Goal: Task Accomplishment & Management: Manage account settings

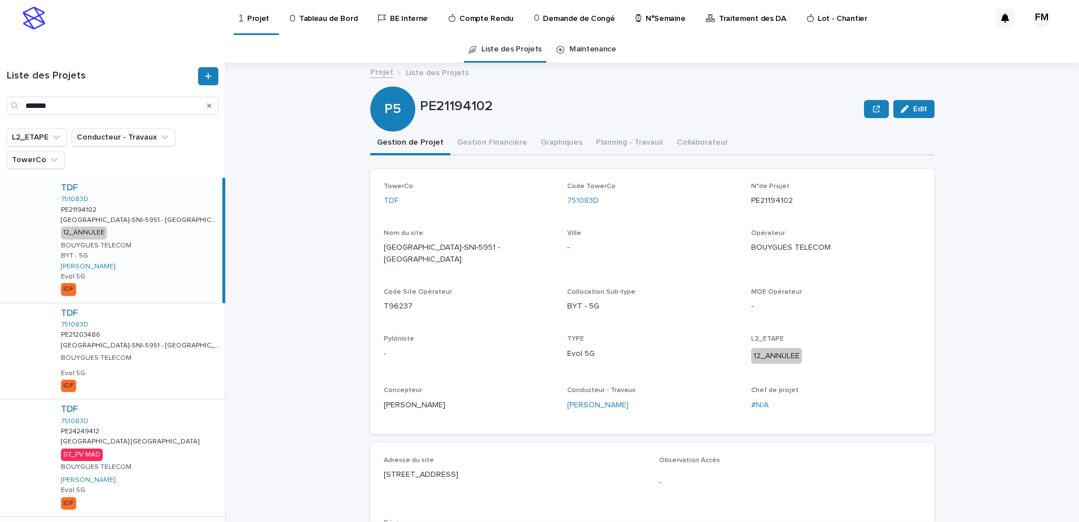
click at [305, 28] on link "Tableau de Bord" at bounding box center [325, 17] width 73 height 35
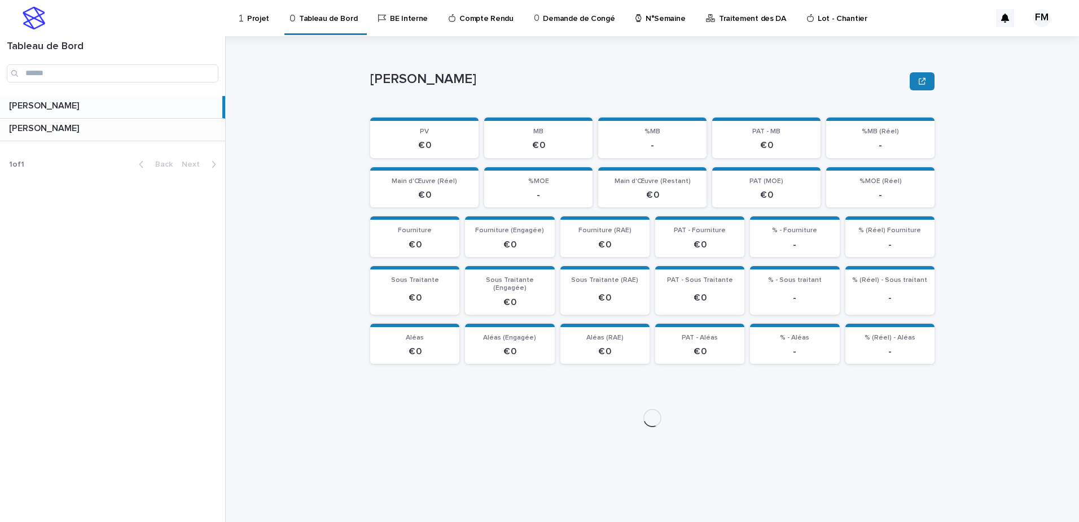
click at [182, 125] on p at bounding box center [115, 128] width 212 height 11
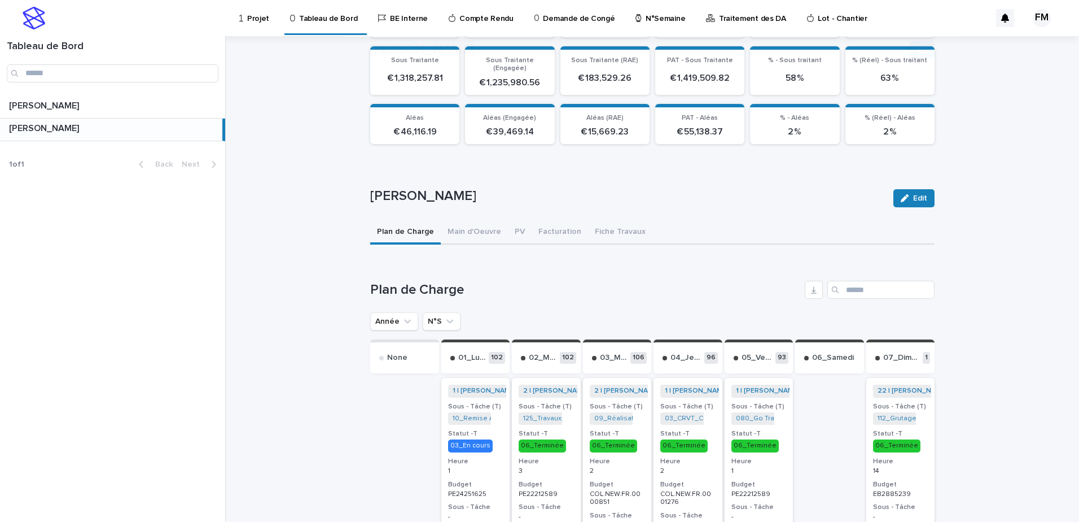
scroll to position [223, 0]
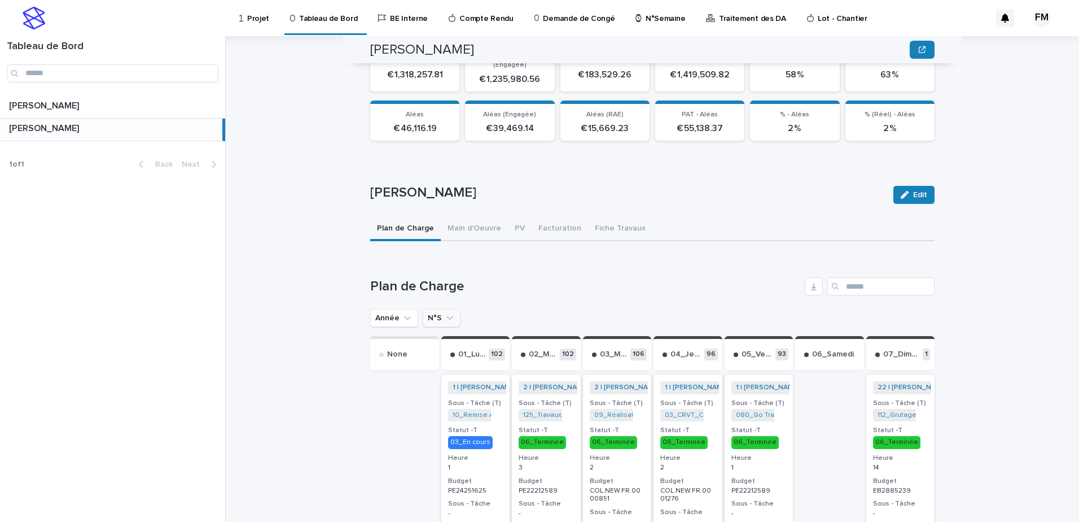
click at [453, 310] on button "N°S" at bounding box center [442, 318] width 38 height 18
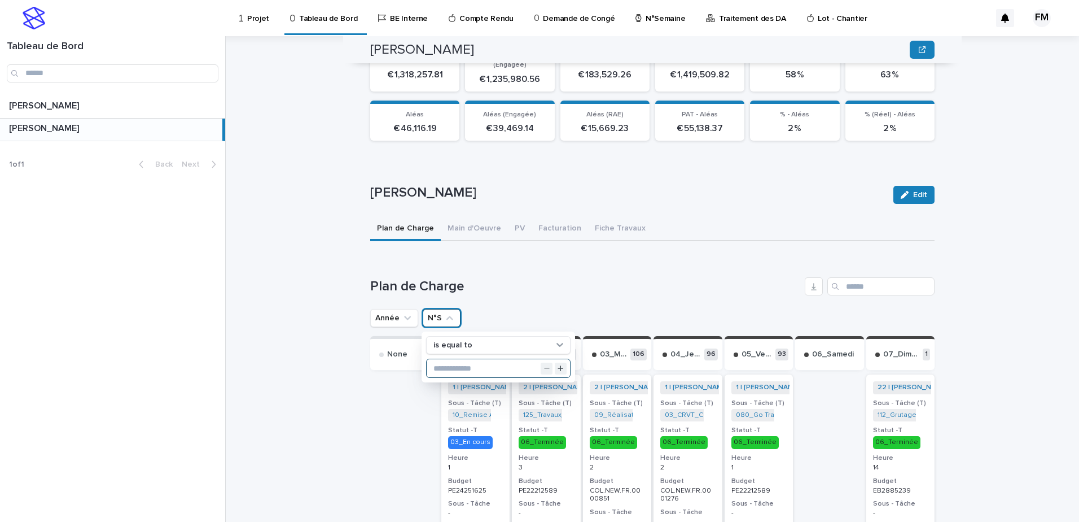
click at [472, 362] on input "text" at bounding box center [498, 368] width 143 height 18
type input "*"
type input "**"
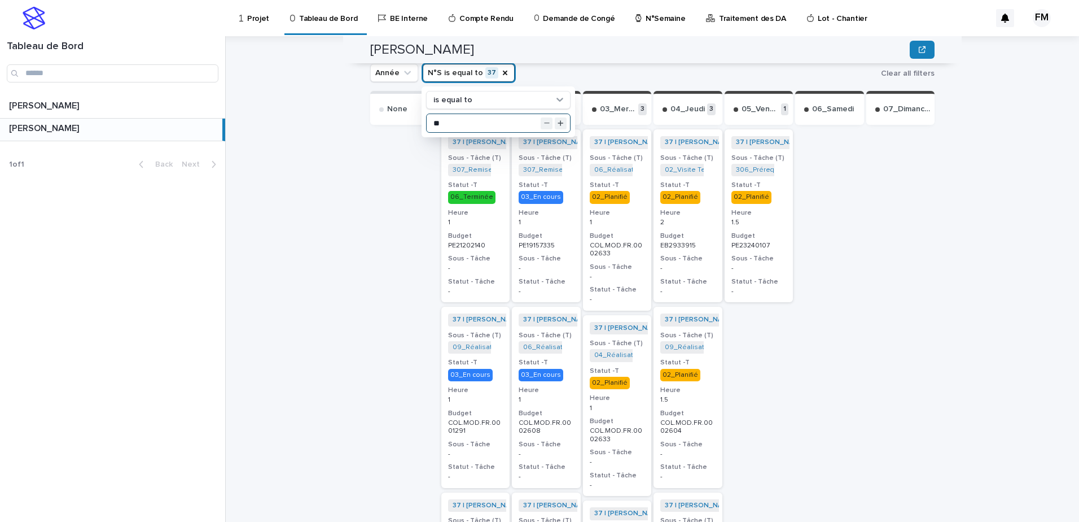
scroll to position [449, 0]
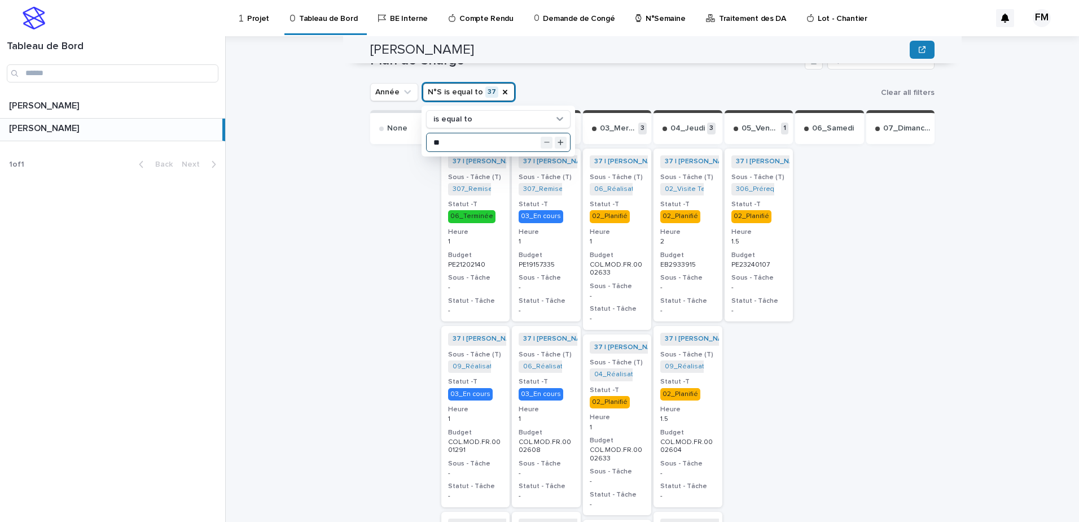
click at [706, 261] on p "EB2933915" at bounding box center [687, 265] width 55 height 8
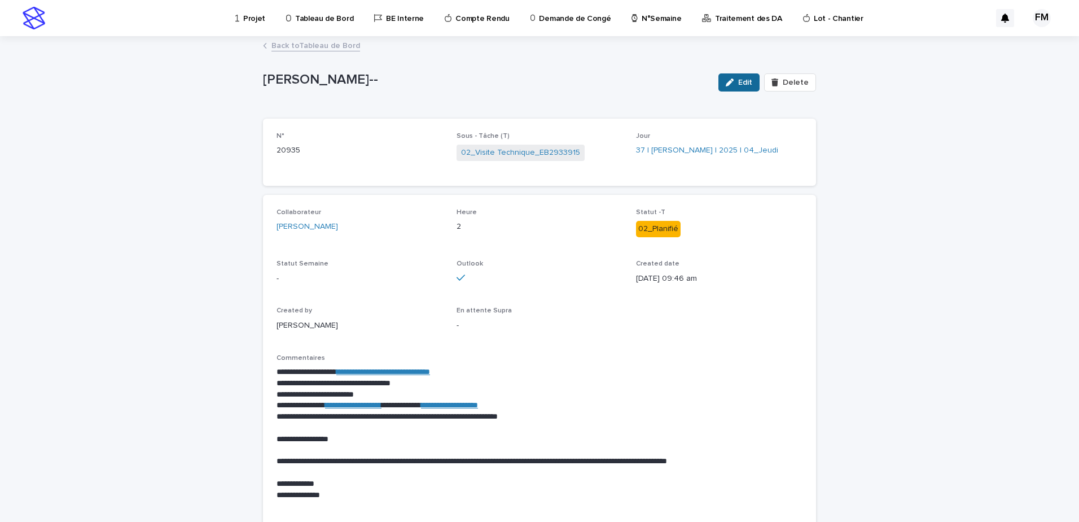
click at [747, 81] on span "Edit" at bounding box center [745, 82] width 14 height 8
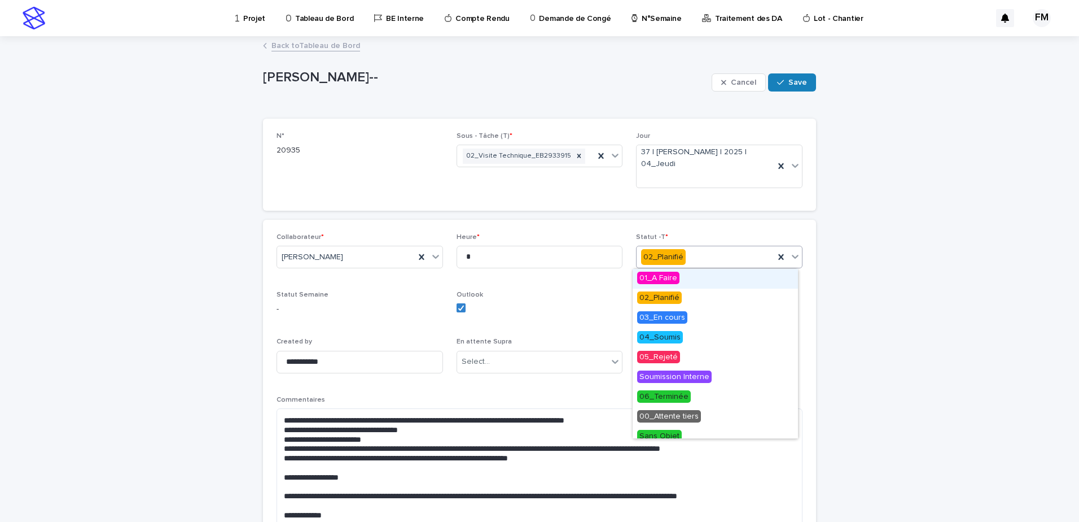
click at [724, 260] on div "02_Planifié" at bounding box center [706, 257] width 138 height 19
click at [690, 398] on div "06_Terminée" at bounding box center [715, 397] width 165 height 20
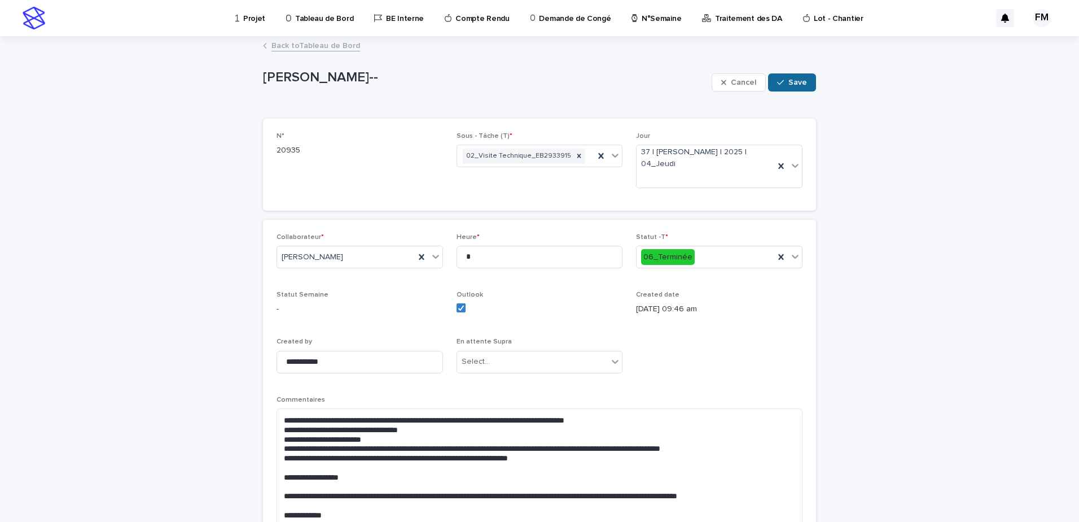
click at [803, 84] on button "Save" at bounding box center [792, 82] width 48 height 18
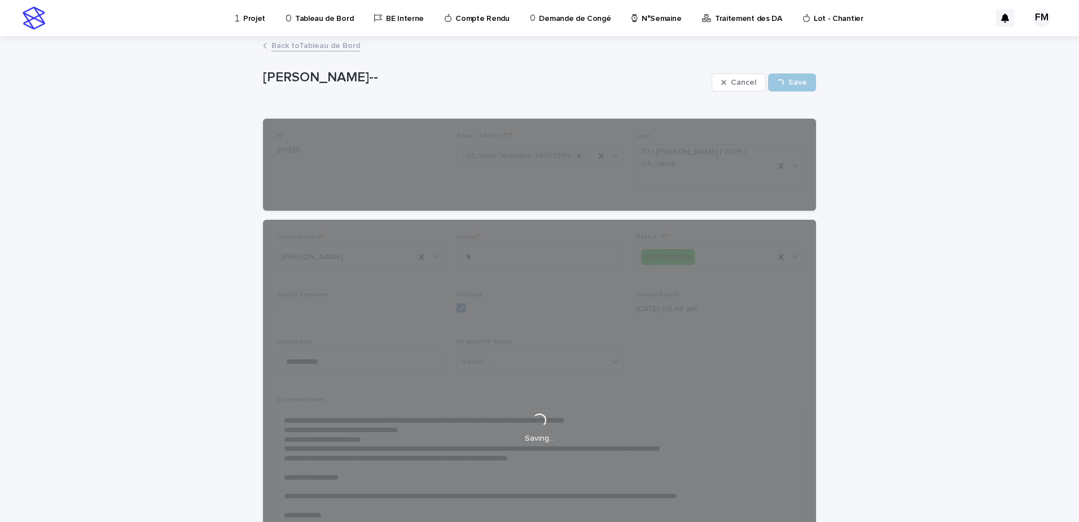
click at [344, 51] on div "Back to Tableau de Bord" at bounding box center [539, 46] width 564 height 16
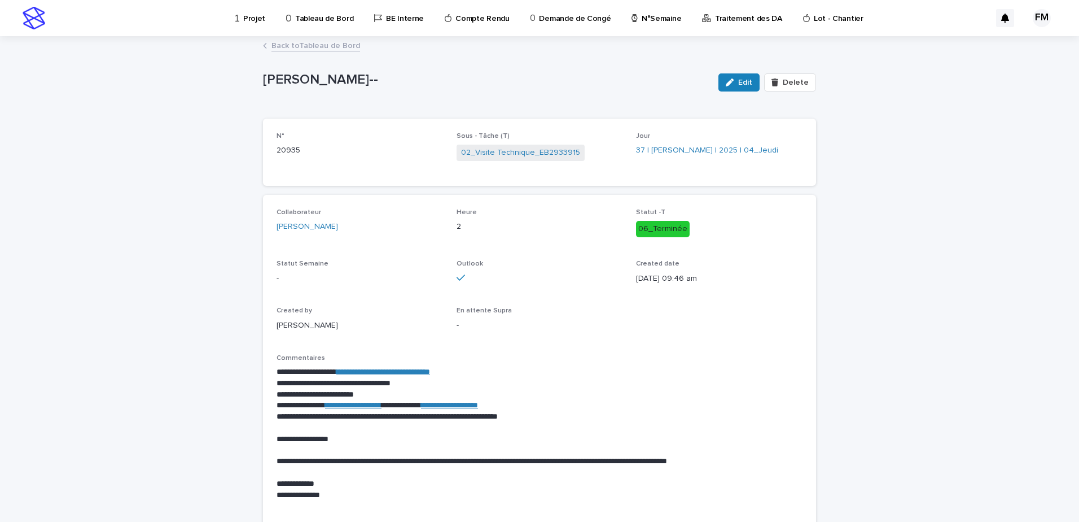
click at [342, 48] on link "Back to Tableau de Bord" at bounding box center [315, 44] width 89 height 13
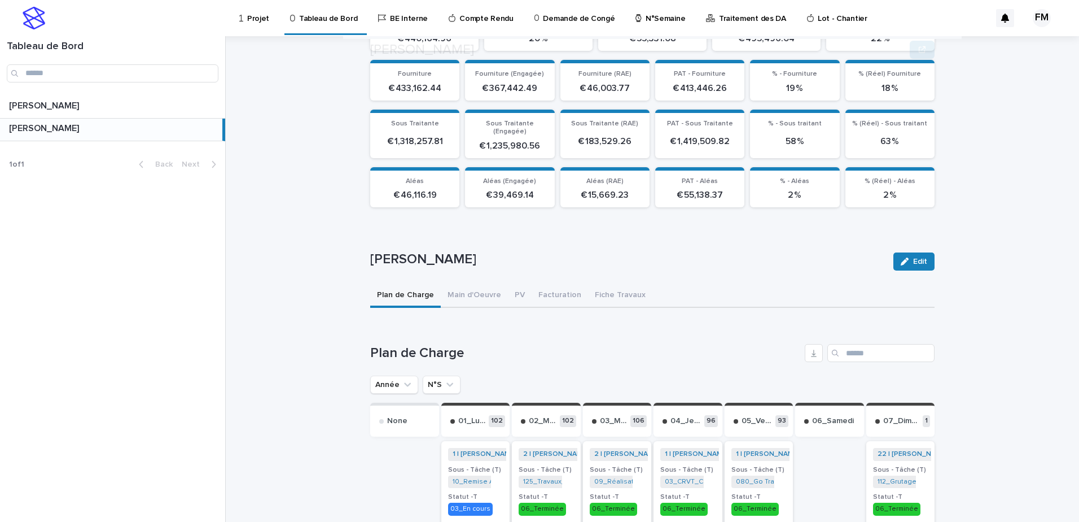
scroll to position [169, 0]
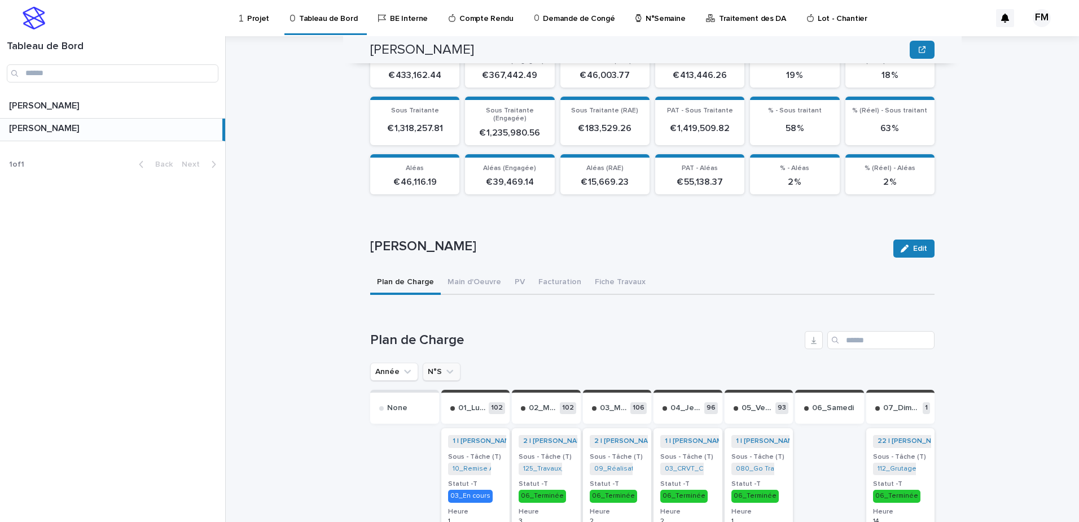
click at [435, 364] on button "N°S" at bounding box center [442, 371] width 38 height 18
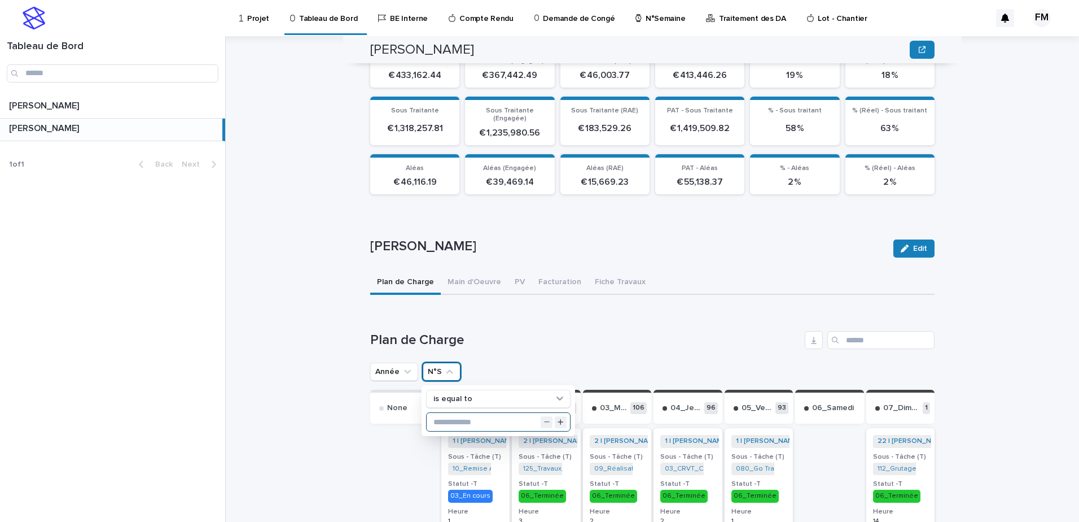
click at [469, 414] on input "text" at bounding box center [498, 422] width 143 height 18
type input "**"
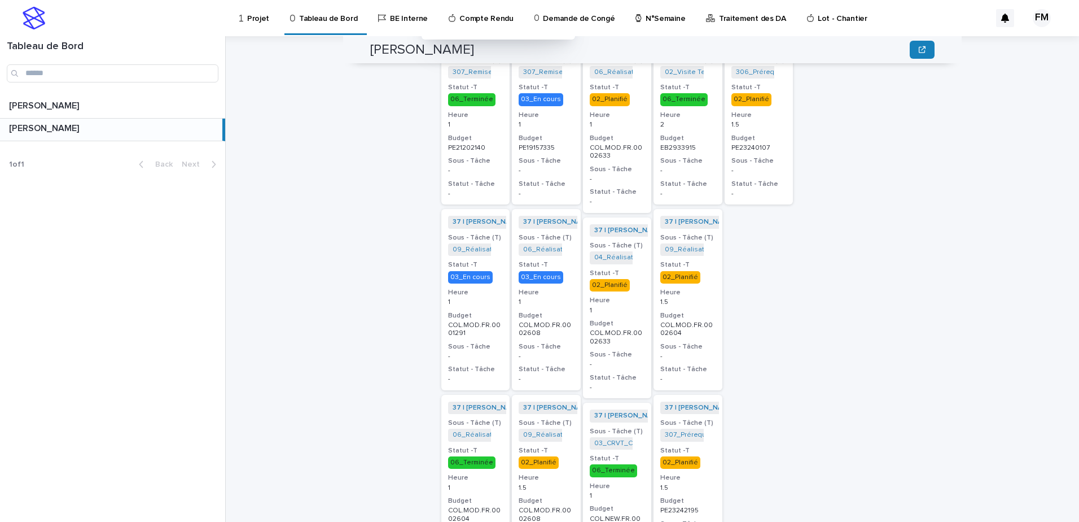
scroll to position [621, 0]
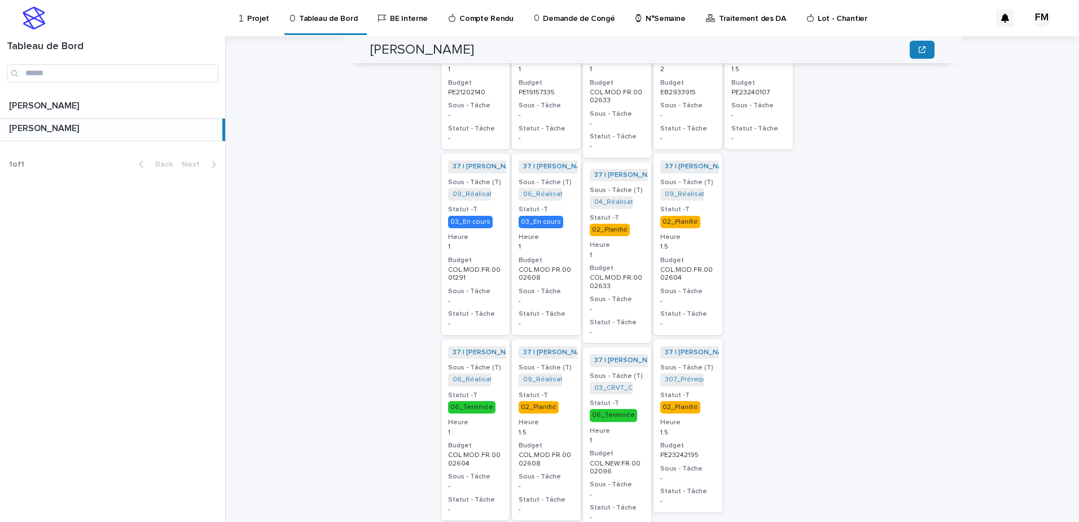
click at [703, 379] on div "37 | [PERSON_NAME] | 2025 + 0 Sous - Tâche (T) 307_Prérequis DIUO_PE21202140 + …" at bounding box center [688, 425] width 69 height 173
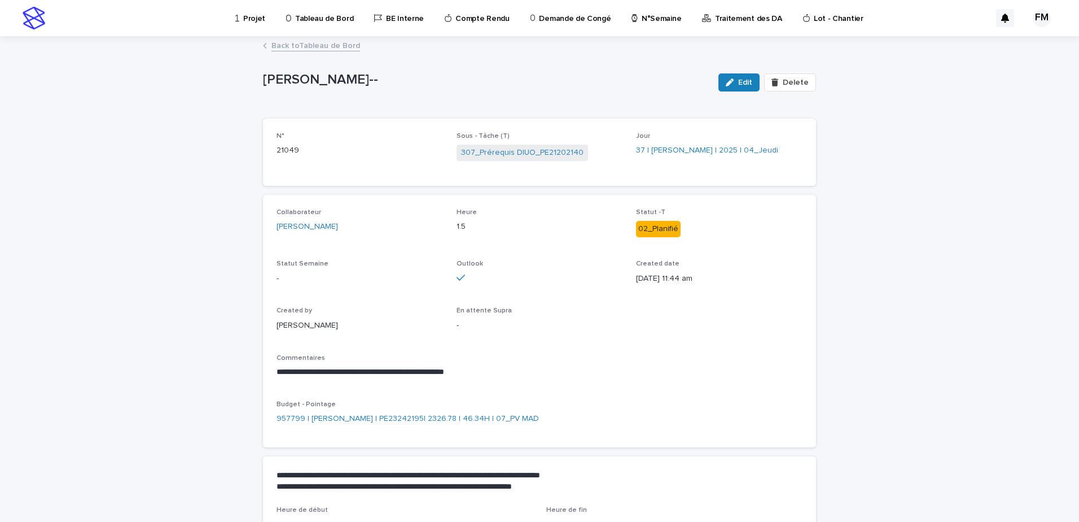
click at [745, 84] on span "Edit" at bounding box center [745, 82] width 14 height 8
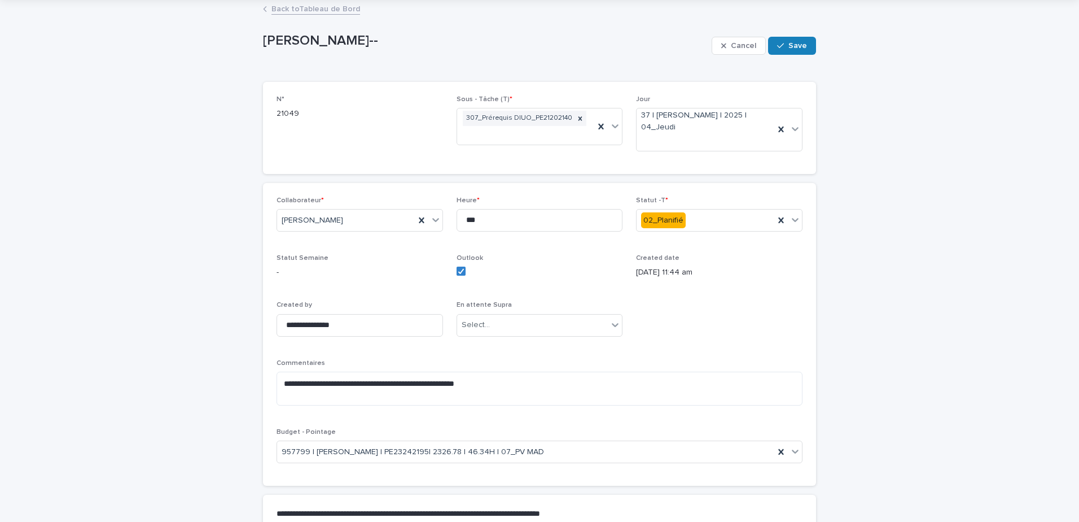
scroll to position [56, 0]
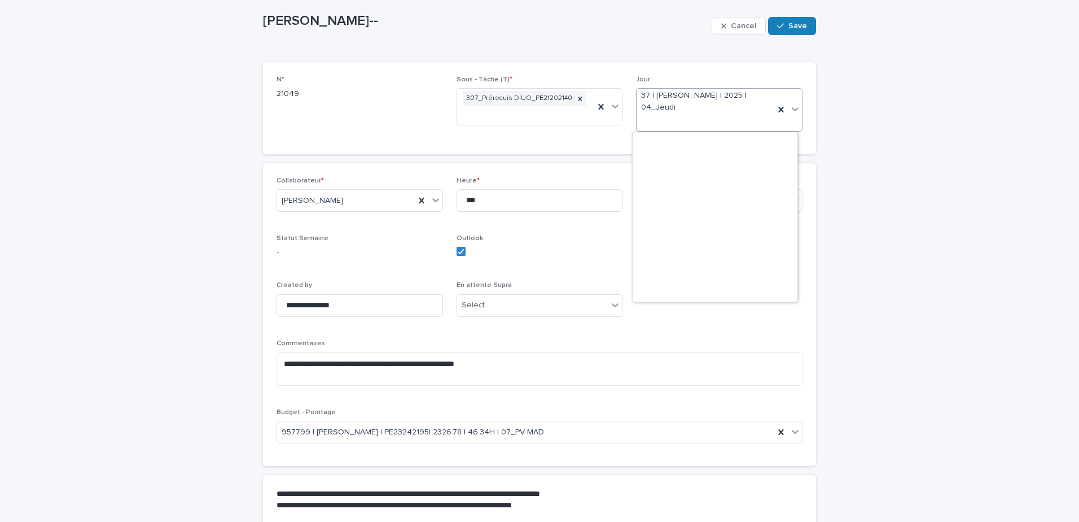
click at [701, 117] on div "37 | [PERSON_NAME] | 2025 | 04_Jeudi" at bounding box center [706, 110] width 138 height 42
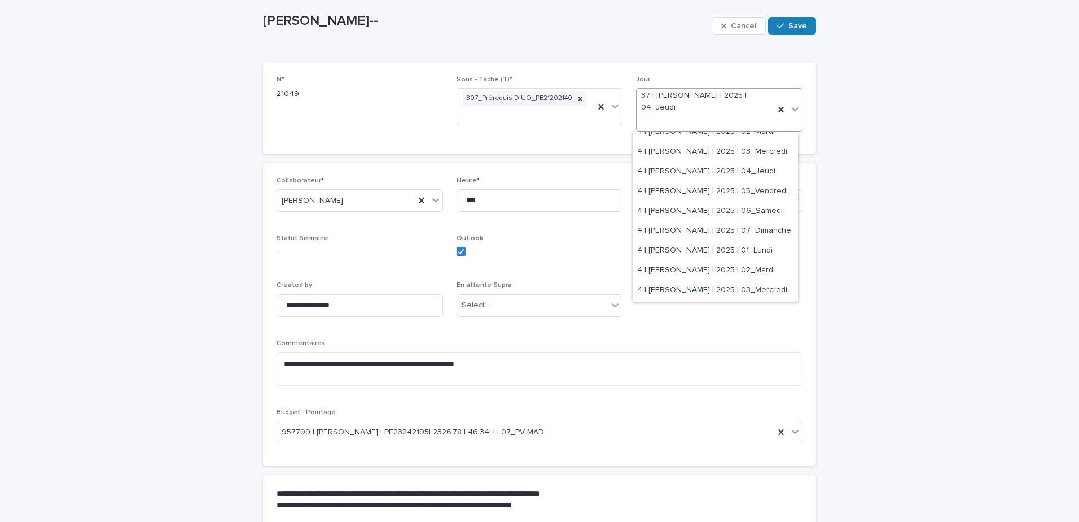
scroll to position [11354, 0]
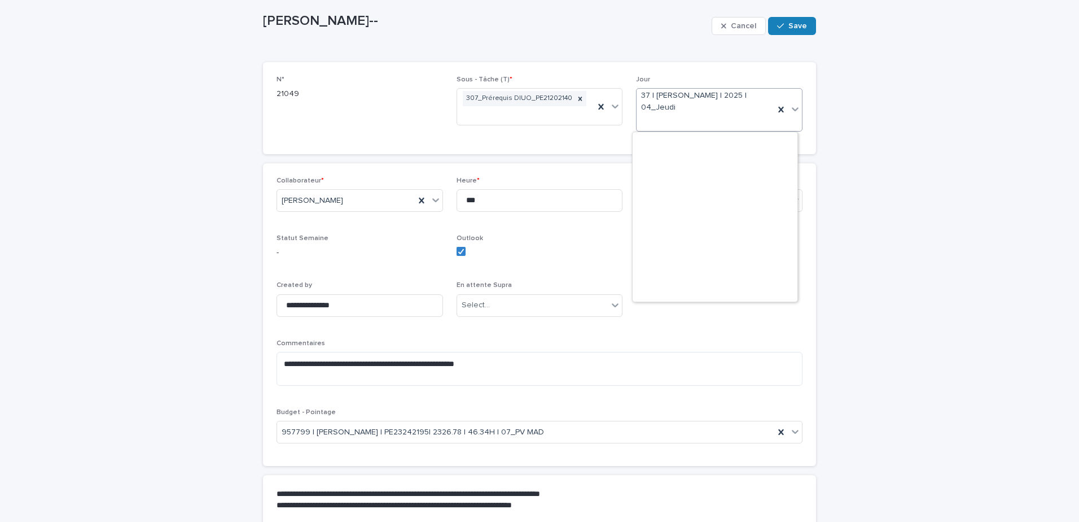
click at [690, 125] on div "37 | [PERSON_NAME] | 2025 | 04_Jeudi" at bounding box center [706, 110] width 138 height 42
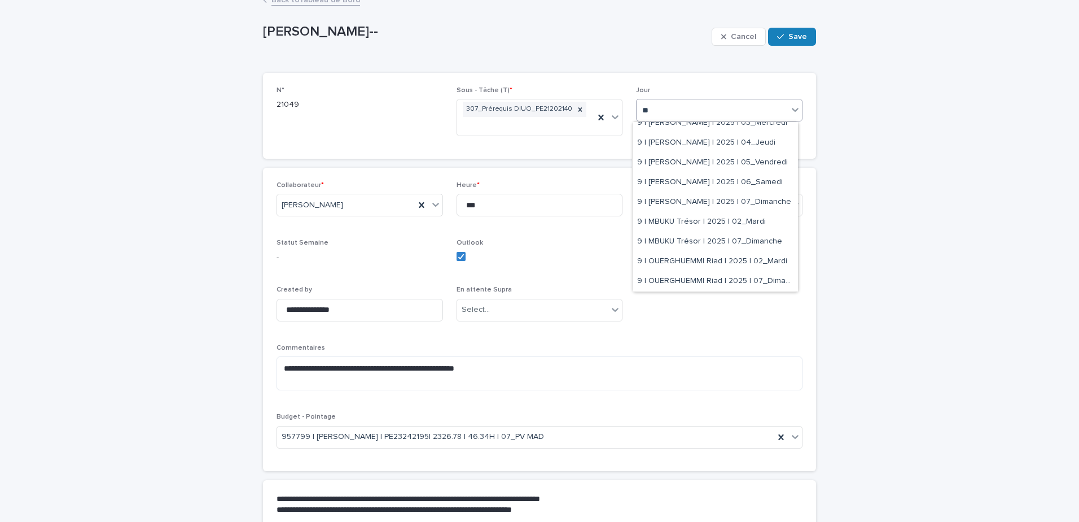
scroll to position [8483, 0]
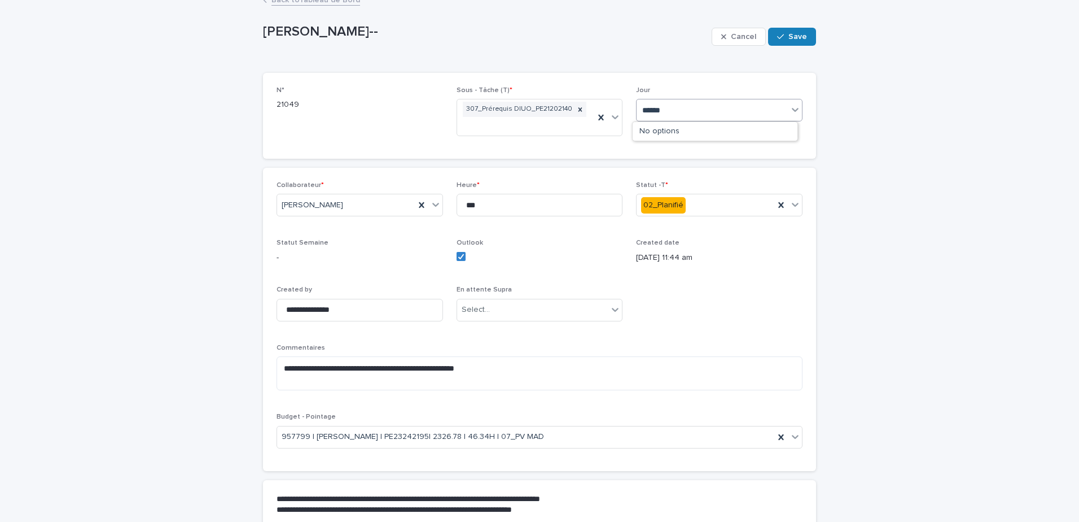
type input "*******"
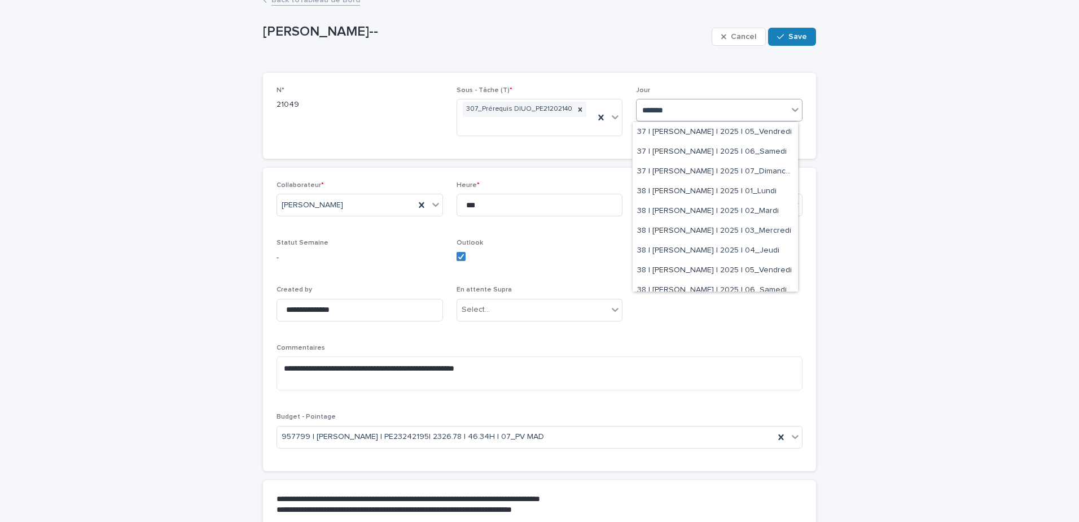
scroll to position [83, 0]
click at [732, 239] on div "38 | [PERSON_NAME] | 2025 | 04_Jeudi" at bounding box center [715, 246] width 165 height 20
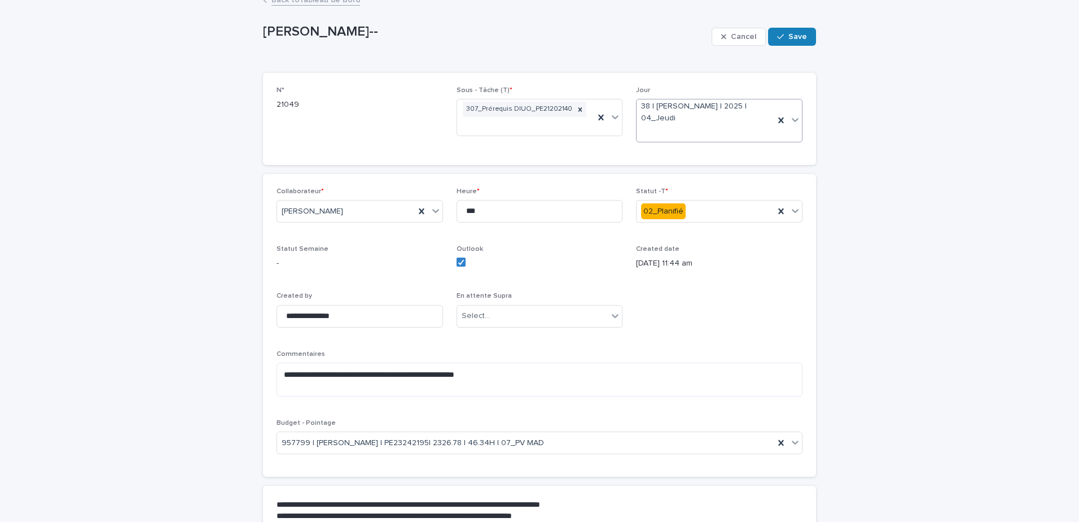
scroll to position [56, 0]
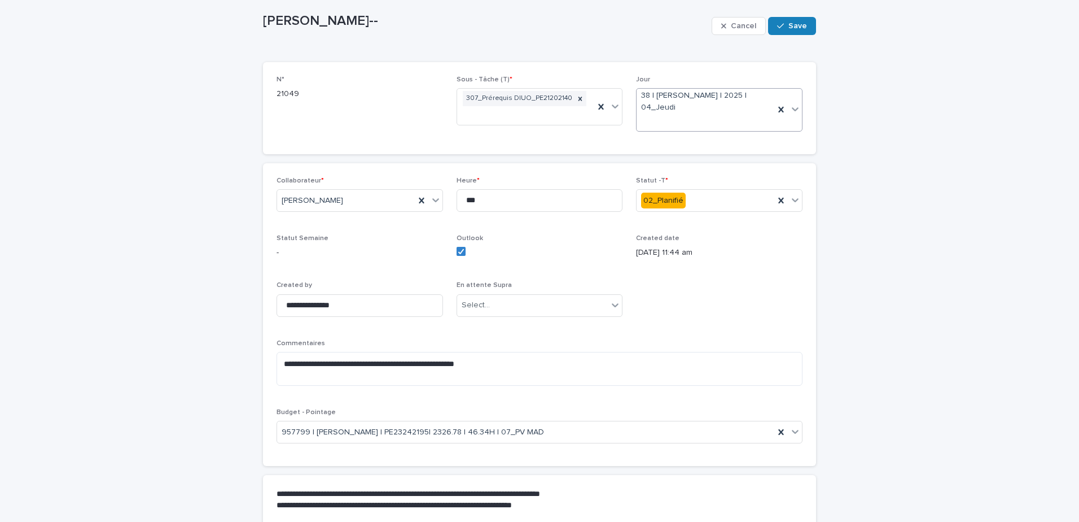
click at [738, 236] on p "Created date" at bounding box center [719, 238] width 167 height 8
click at [788, 41] on div "Cancel Save" at bounding box center [764, 25] width 104 height 45
click at [789, 30] on button "Save" at bounding box center [792, 26] width 48 height 18
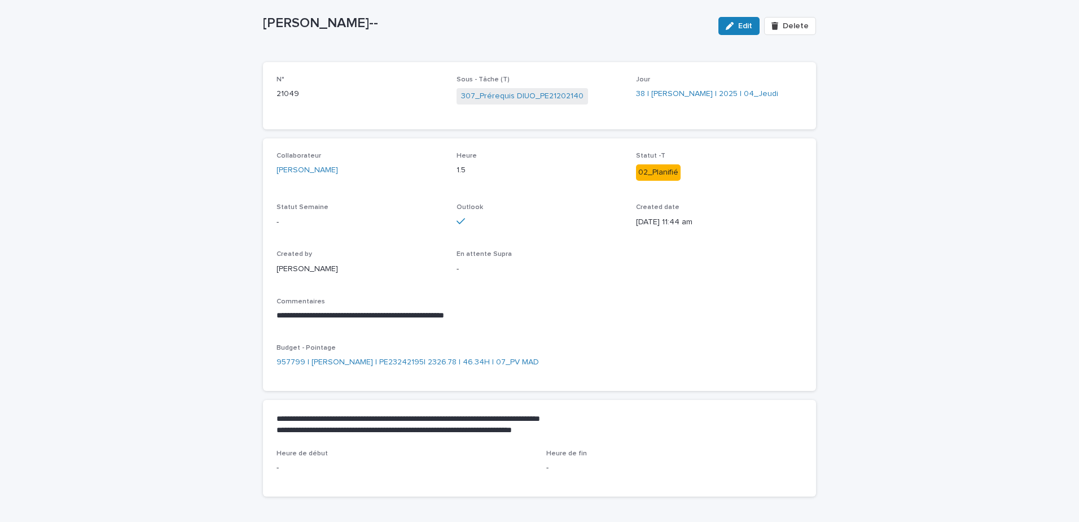
scroll to position [15, 0]
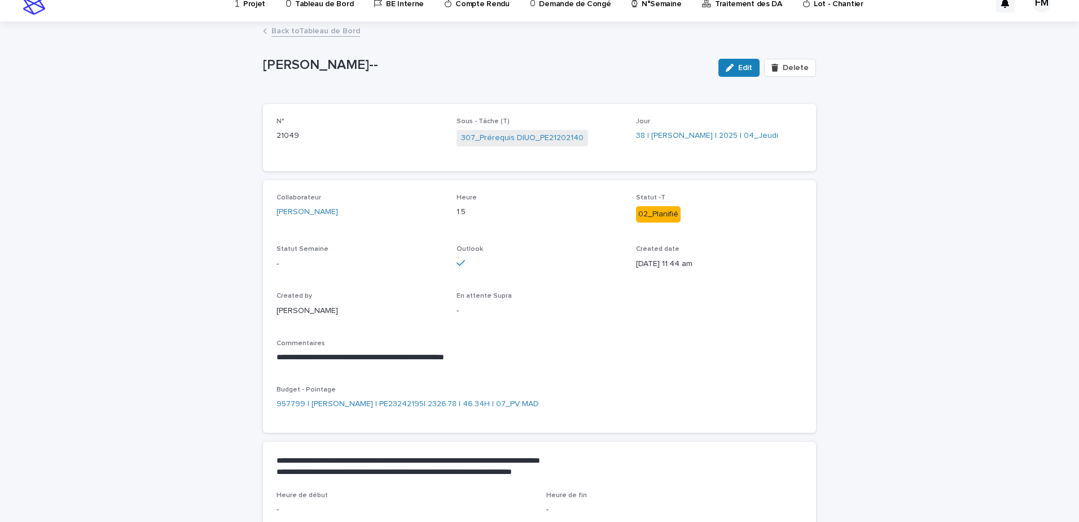
click at [309, 32] on link "Back to Tableau de Bord" at bounding box center [315, 30] width 89 height 13
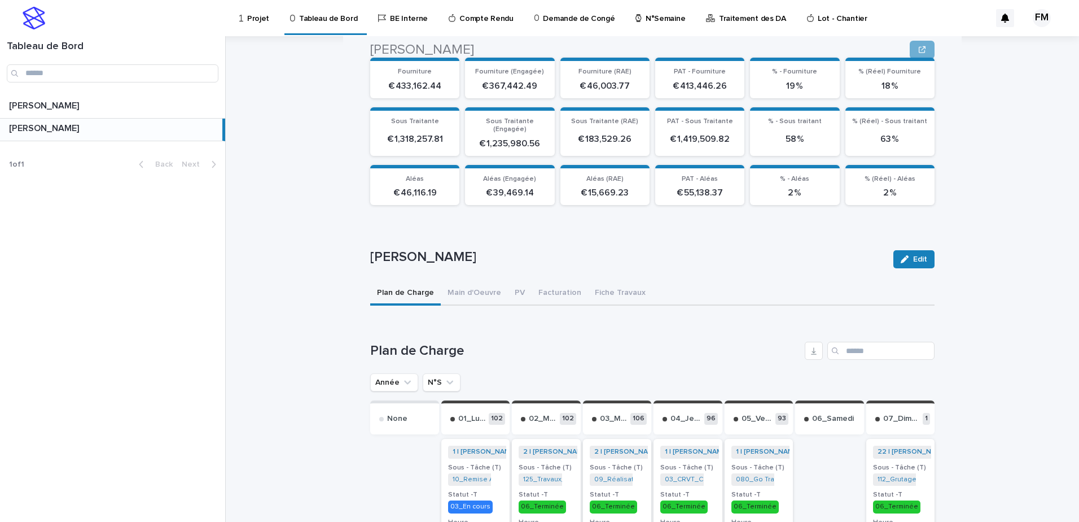
scroll to position [339, 0]
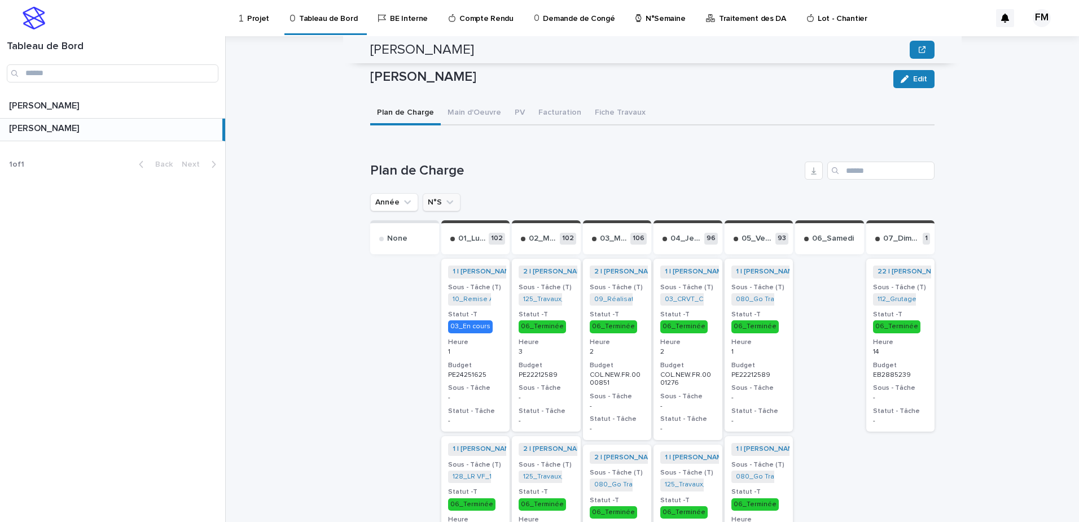
drag, startPoint x: 437, startPoint y: 198, endPoint x: 448, endPoint y: 200, distance: 10.4
click at [444, 198] on icon "N°S" at bounding box center [449, 201] width 11 height 11
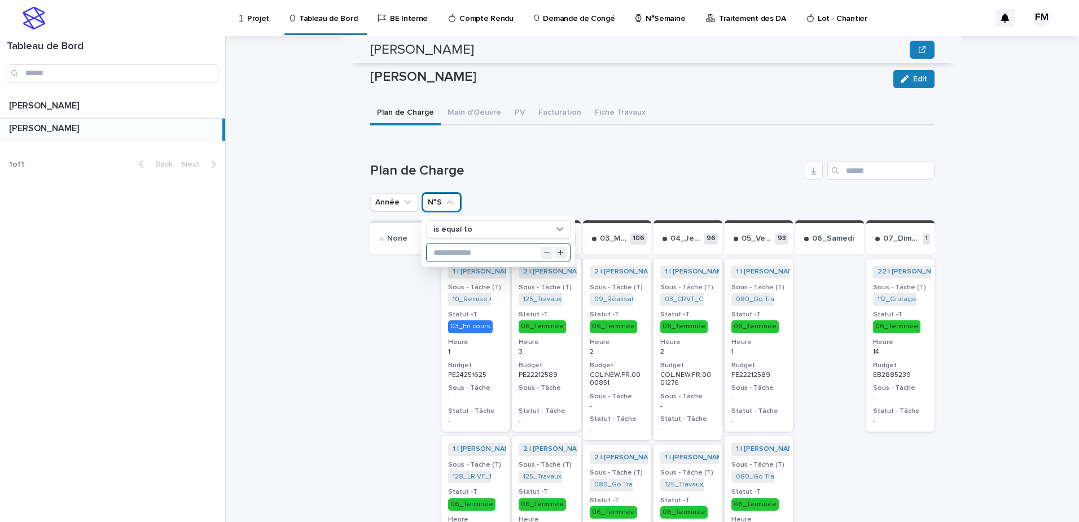
click at [467, 243] on input "text" at bounding box center [498, 252] width 143 height 18
type input "**"
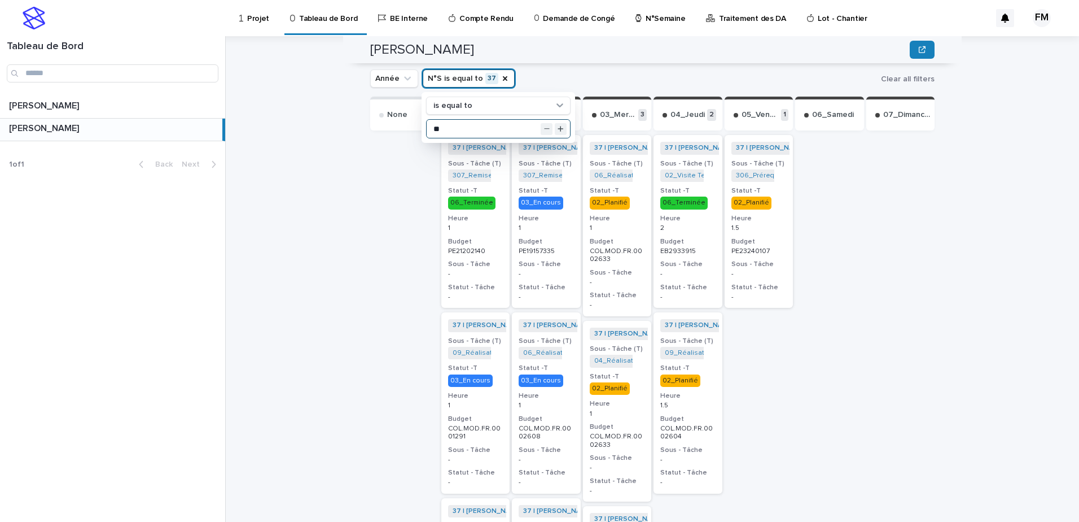
scroll to position [508, 0]
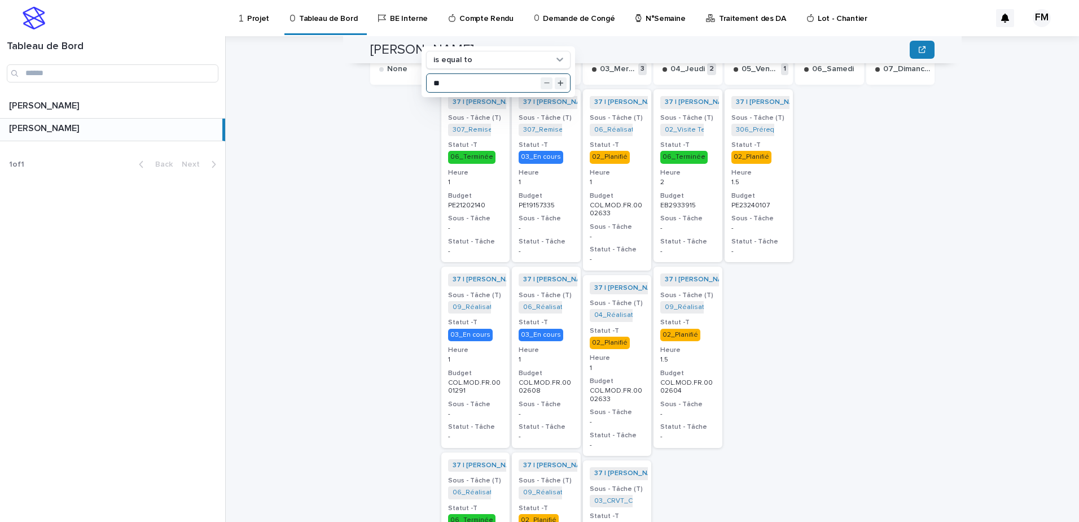
click at [785, 229] on div "37 | [PERSON_NAME] | 2025 + 0 Sous - Tâche (T) 306_Prérequis EDL_PE21202140 + 0…" at bounding box center [759, 175] width 69 height 173
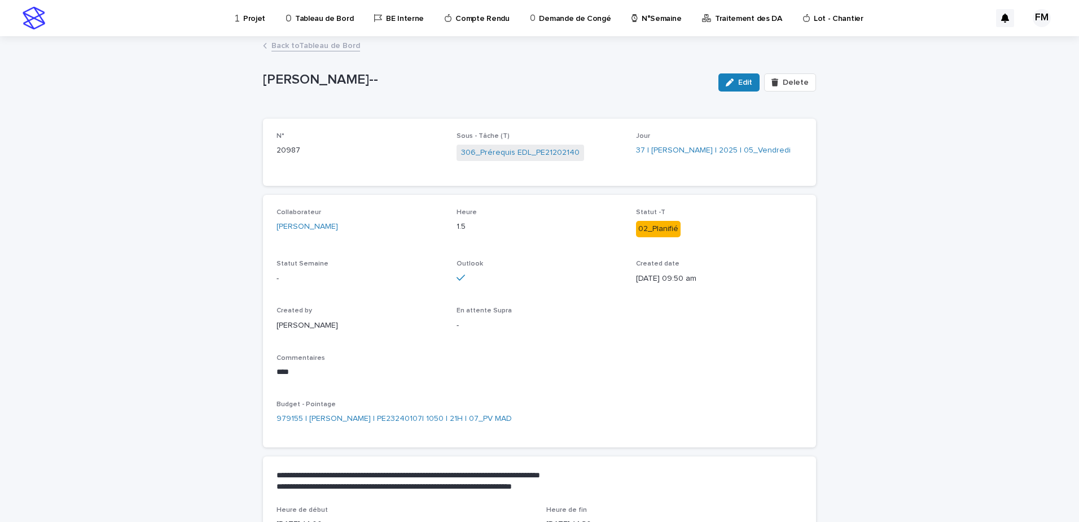
click at [298, 49] on link "Back to Tableau de Bord" at bounding box center [315, 44] width 89 height 13
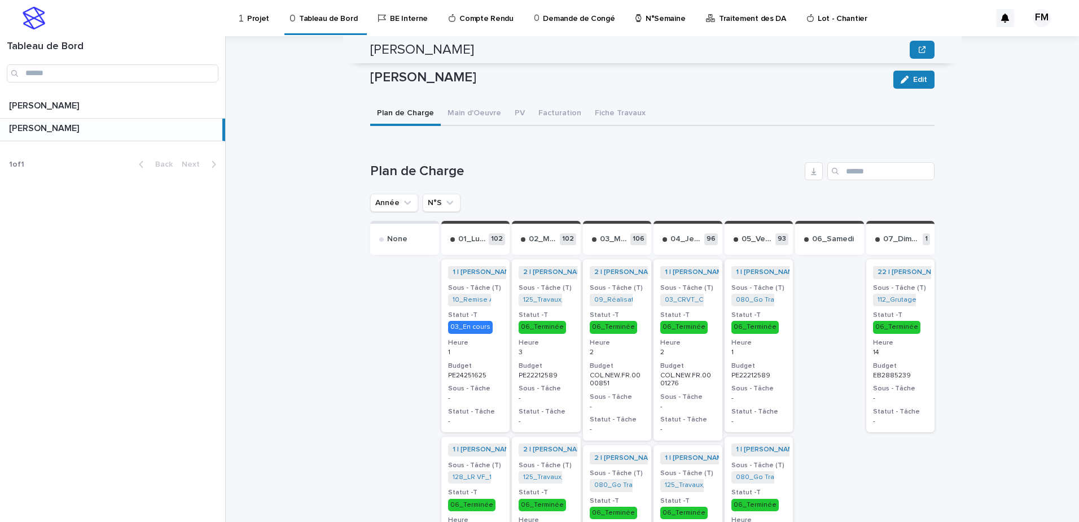
scroll to position [339, 0]
click at [433, 193] on button "N°S" at bounding box center [442, 202] width 38 height 18
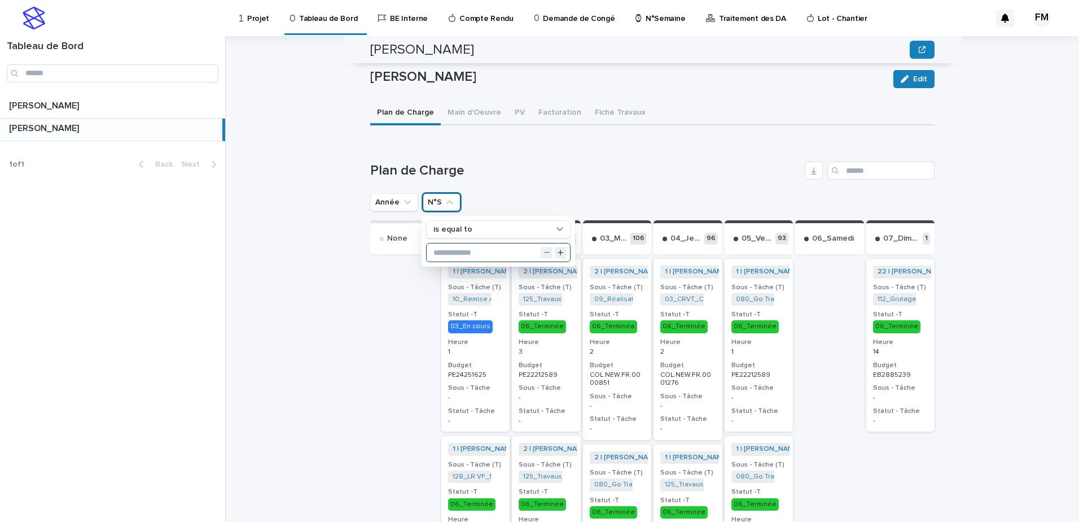
click at [452, 246] on input "text" at bounding box center [498, 252] width 143 height 18
type input "**"
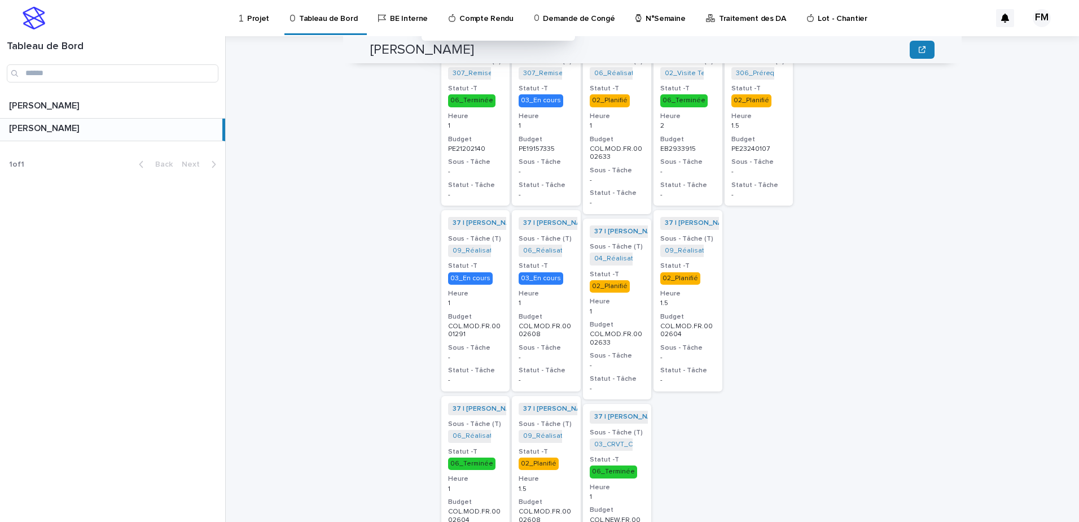
scroll to position [508, 0]
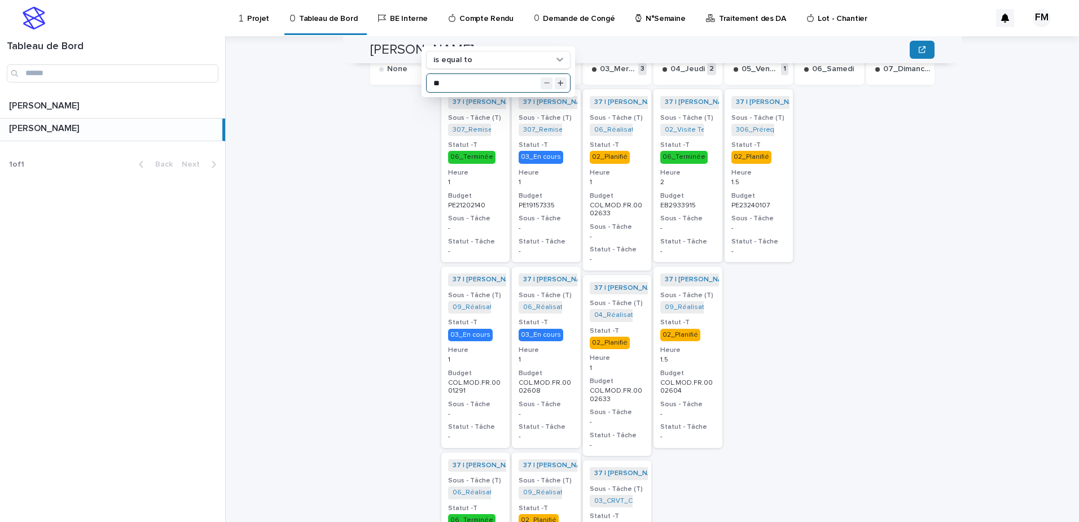
click at [711, 369] on div "37 | [PERSON_NAME] | 2025 + 0 Sous - Tâche (T) 09_Réalisation Chiffrage_COL.MOD…" at bounding box center [688, 356] width 69 height 181
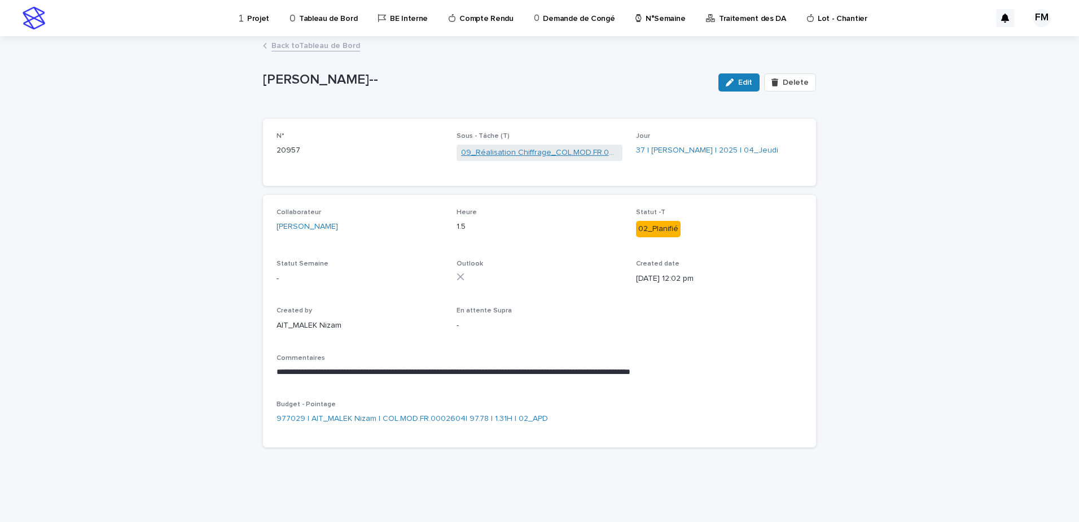
click at [517, 156] on link "09_Réalisation Chiffrage_COL.MOD.FR.0002604" at bounding box center [539, 153] width 157 height 12
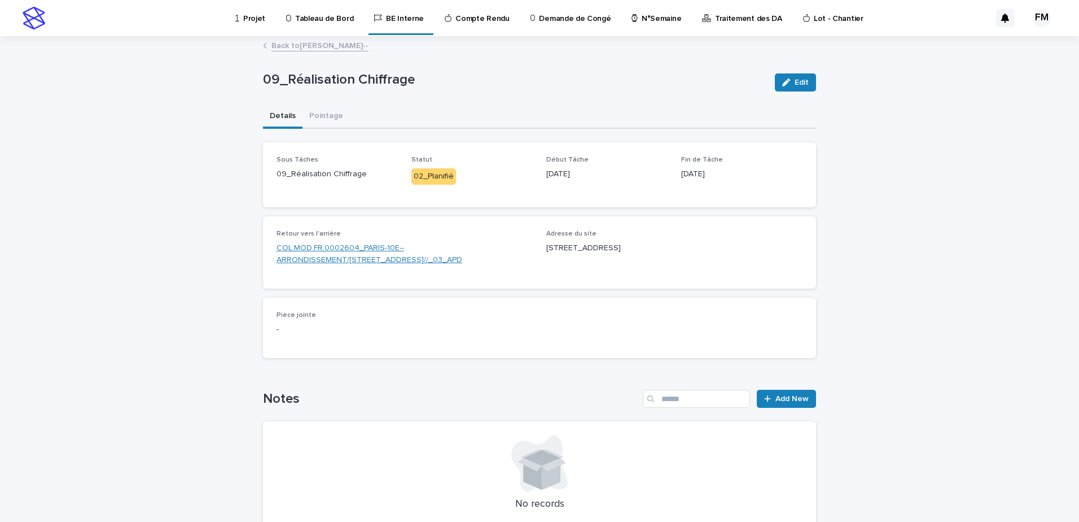
click at [410, 257] on link "COL.MOD.FR.0002604_PARIS-10E--ARRONDISSEMENT/[STREET_ADDRESS]//_03_APD" at bounding box center [405, 254] width 256 height 24
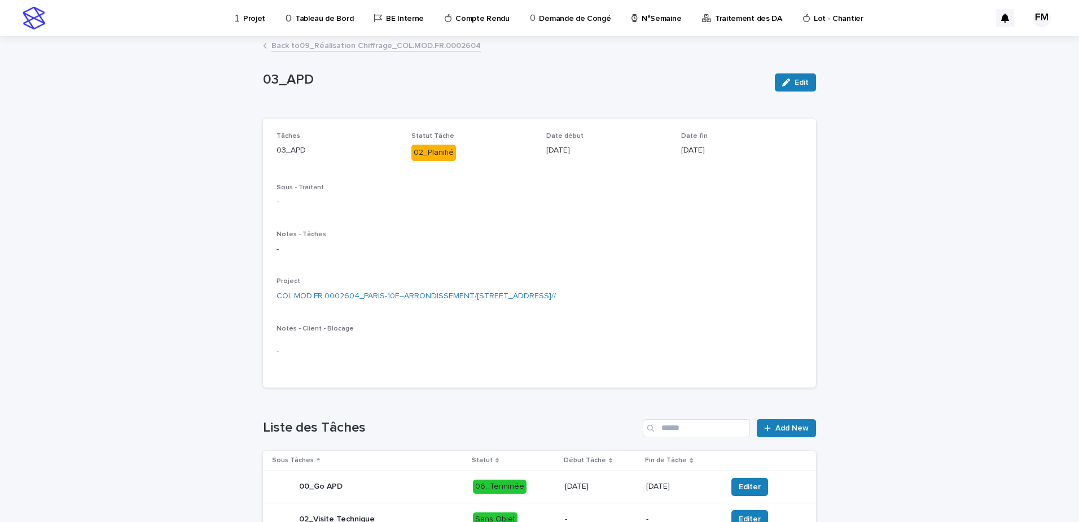
click at [426, 288] on div "Project COL.MOD.FR.0002604_PARIS-10E--ARRONDISSEMENT/[STREET_ADDRESS]//" at bounding box center [540, 293] width 526 height 33
click at [426, 294] on link "COL.MOD.FR.0002604_PARIS-10E--ARRONDISSEMENT/[STREET_ADDRESS]//" at bounding box center [416, 296] width 279 height 12
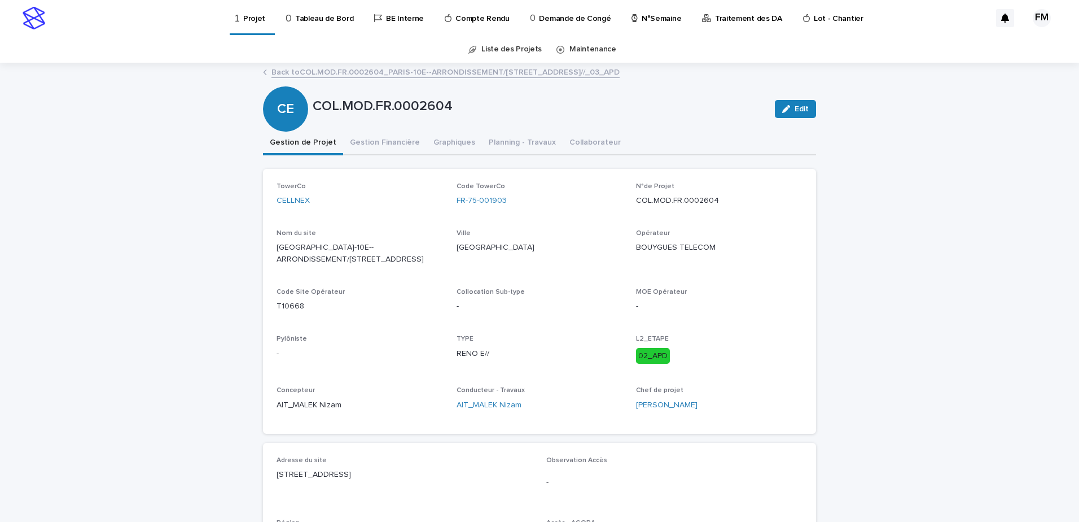
click at [338, 69] on link "Back to COL.MOD.FR.0002604_PARIS-10E--ARRONDISSEMENT/[STREET_ADDRESS]//_03_APD" at bounding box center [445, 71] width 348 height 13
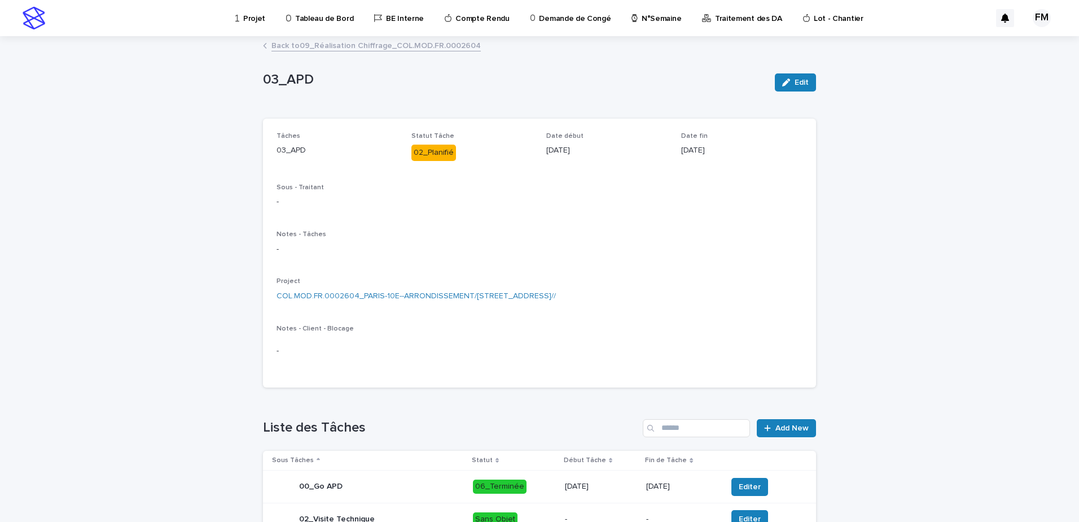
click at [389, 49] on link "Back to 09_Réalisation Chiffrage_COL.MOD.FR.0002604" at bounding box center [375, 44] width 209 height 13
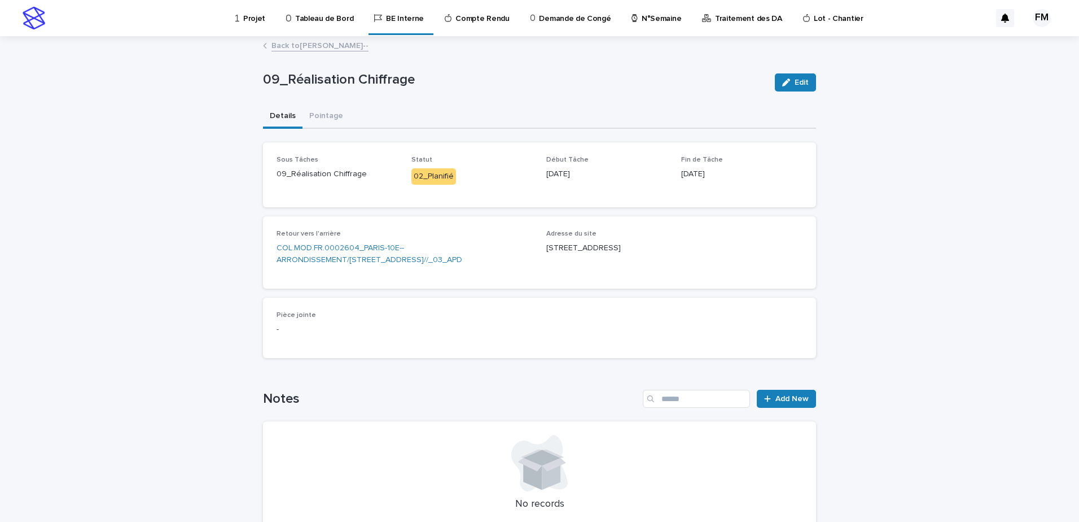
click at [339, 51] on div "Back to [PERSON_NAME]--" at bounding box center [539, 46] width 564 height 16
click at [339, 49] on link "Back to [PERSON_NAME]--" at bounding box center [319, 44] width 97 height 13
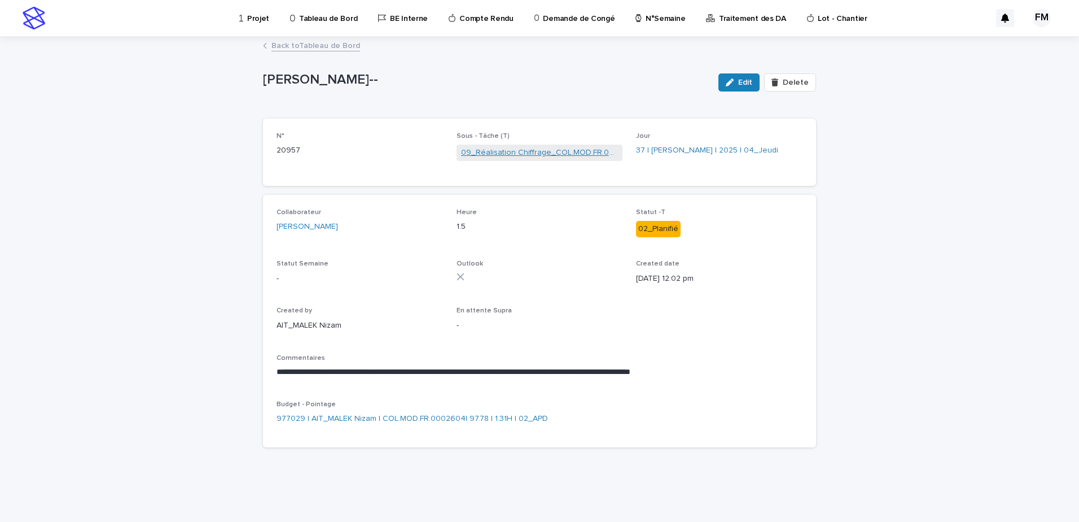
click at [522, 149] on link "09_Réalisation Chiffrage_COL.MOD.FR.0002604" at bounding box center [539, 153] width 157 height 12
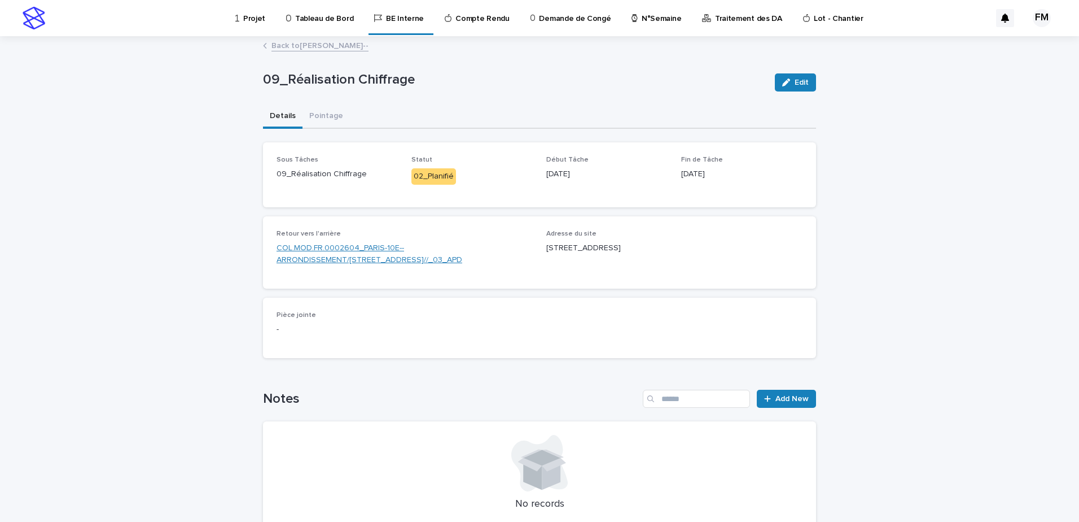
click at [441, 265] on link "COL.MOD.FR.0002604_PARIS-10E--ARRONDISSEMENT/[STREET_ADDRESS]//_03_APD" at bounding box center [405, 254] width 256 height 24
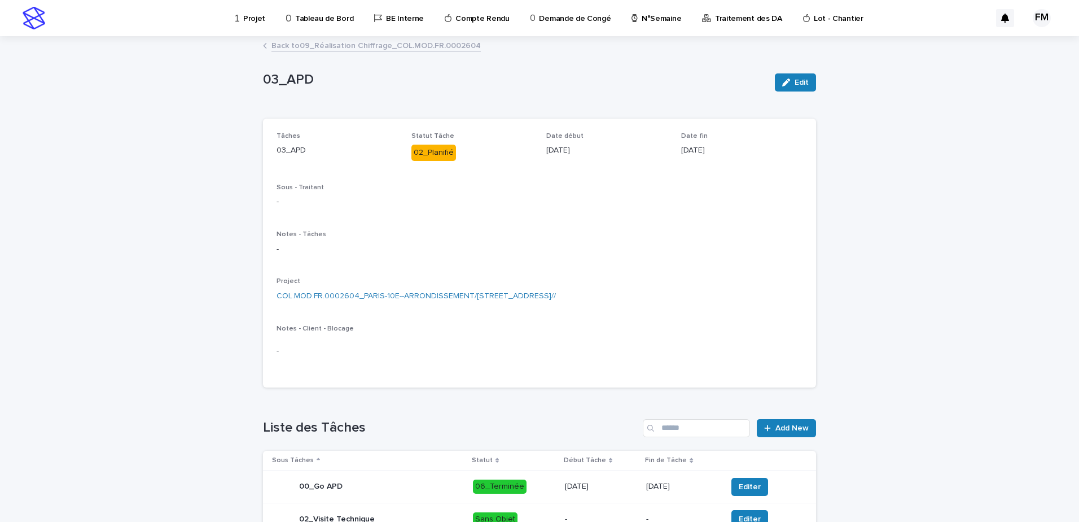
drag, startPoint x: 271, startPoint y: 293, endPoint x: 720, endPoint y: 312, distance: 449.1
click at [720, 312] on div "Tâches 03_APD Statut Tâche 02_Planifié Date début [DATE] Date fin [DATE] Sous -…" at bounding box center [539, 253] width 553 height 269
click at [715, 312] on div "Tâches 03_APD Statut Tâche 02_Planifié Date début [DATE] Date fin [DATE] Sous -…" at bounding box center [540, 253] width 526 height 242
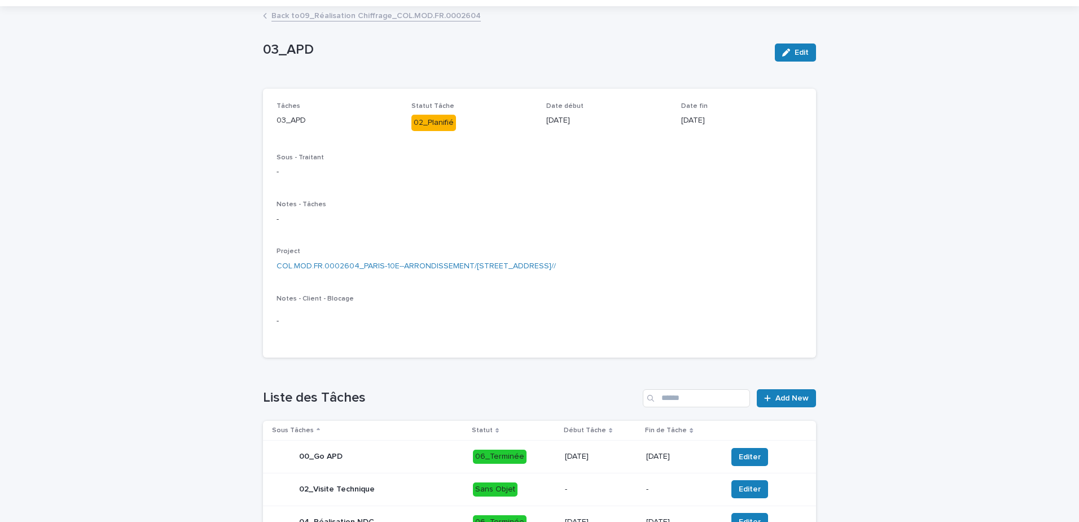
scroll to position [56, 0]
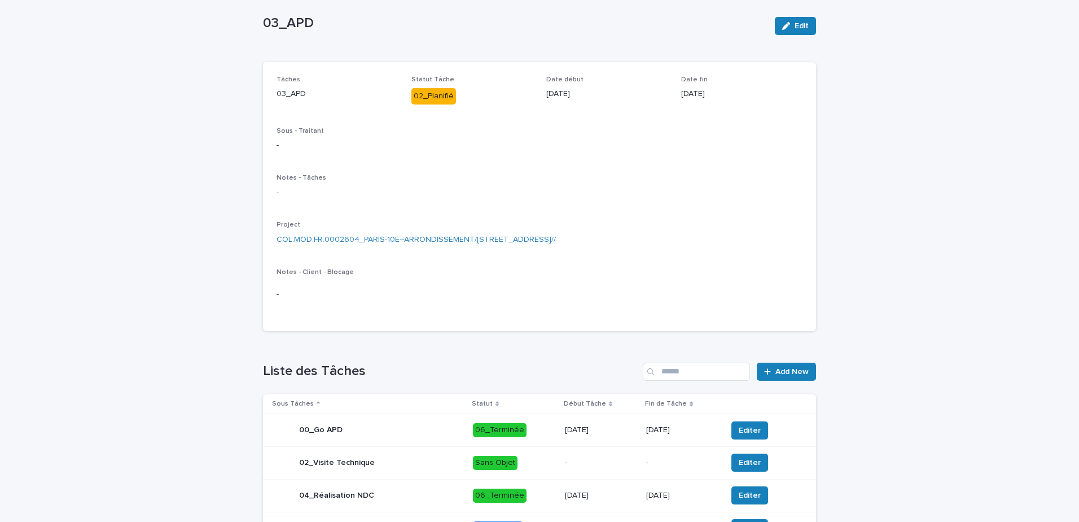
click at [418, 278] on div "Notes - Client - Blocage -" at bounding box center [540, 292] width 526 height 49
click at [496, 237] on link "COL.MOD.FR.0002604_PARIS-10E--ARRONDISSEMENT/[STREET_ADDRESS]//" at bounding box center [416, 240] width 279 height 12
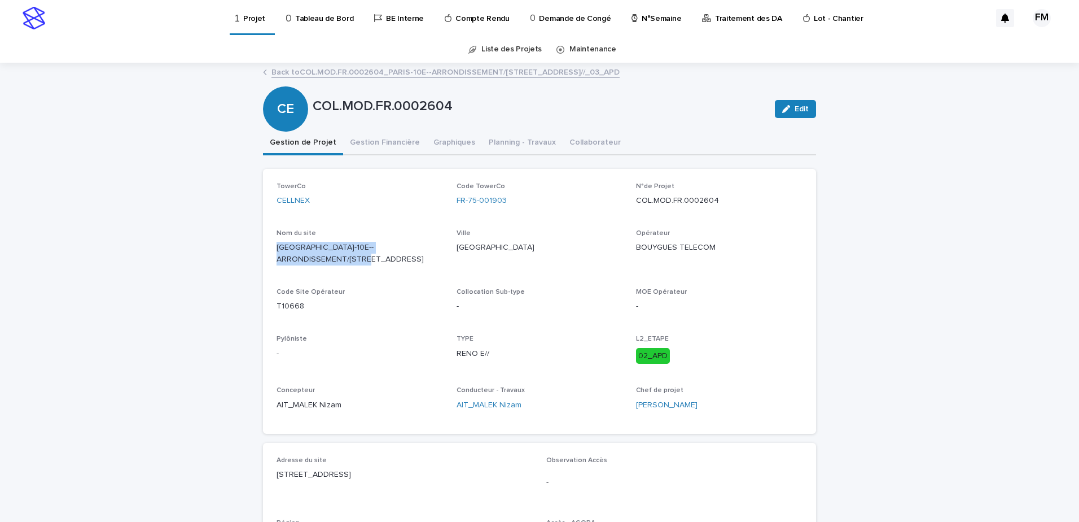
drag, startPoint x: 343, startPoint y: 266, endPoint x: 271, endPoint y: 252, distance: 73.6
click at [271, 252] on div "TowerCo CELLNEX Code TowerCo FR-75-001903 N°de Projet COL.MOD.FR.0002604 Nom du…" at bounding box center [539, 301] width 553 height 265
click at [349, 269] on div "Nom du site [GEOGRAPHIC_DATA]-10E--ARRONDISSEMENT/[STREET_ADDRESS]" at bounding box center [360, 251] width 167 height 45
